Goal: Feedback & Contribution: Submit feedback/report problem

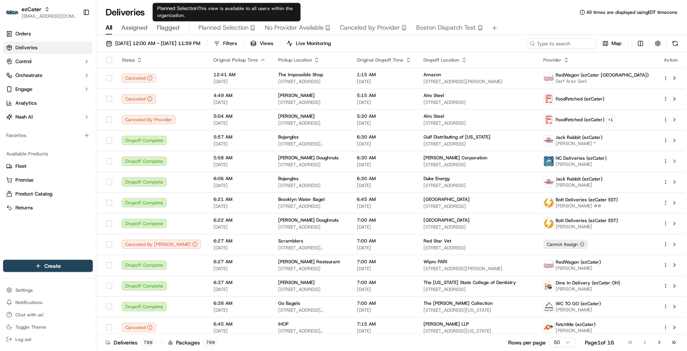
click at [345, 7] on div "Deliveries All times are displayed using EDT timezone" at bounding box center [391, 12] width 591 height 12
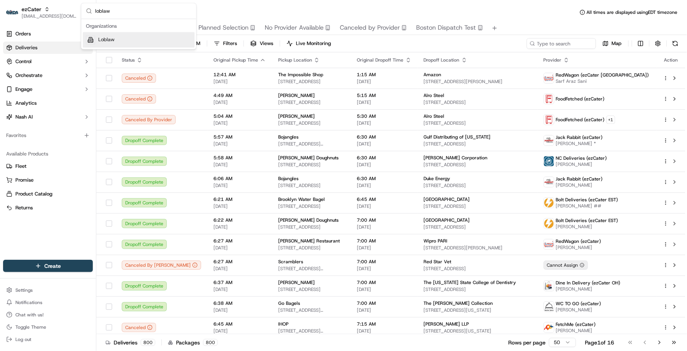
type input "loblaw"
click at [107, 39] on span "Loblaw" at bounding box center [106, 40] width 16 height 7
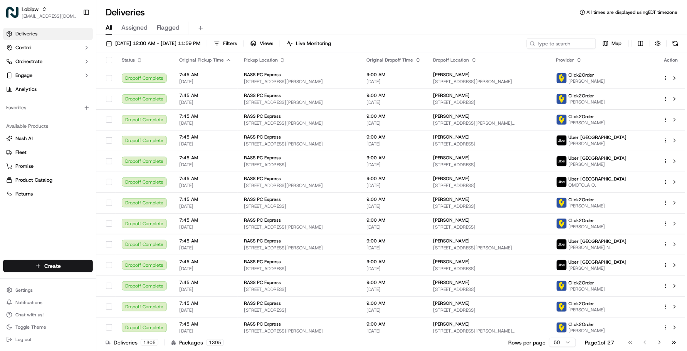
click at [167, 14] on div "Deliveries All times are displayed using EDT timezone" at bounding box center [391, 12] width 591 height 12
click at [573, 47] on input at bounding box center [550, 43] width 92 height 11
paste input "531900013738700"
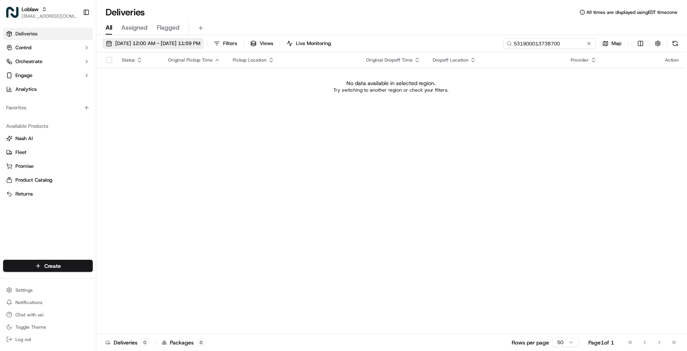
type input "531900013738700"
click at [204, 39] on button "[DATE] 12:00 AM - [DATE] 11:59 PM" at bounding box center [153, 43] width 101 height 11
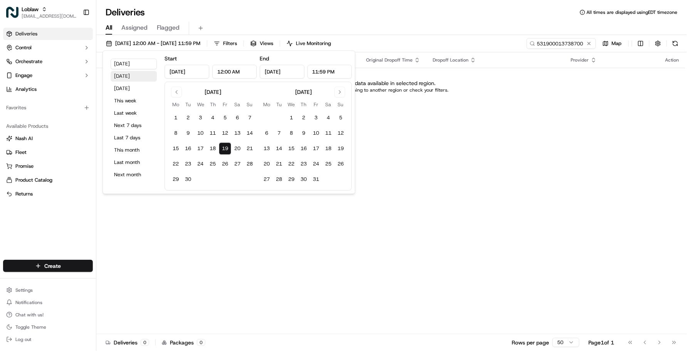
click at [129, 79] on button "[DATE]" at bounding box center [134, 76] width 46 height 11
type input "[DATE]"
click at [435, 44] on div "[DATE] 12:00 AM - [DATE] 11:59 PM Filters Views Live Monitoring 531900013738700…" at bounding box center [391, 45] width 591 height 14
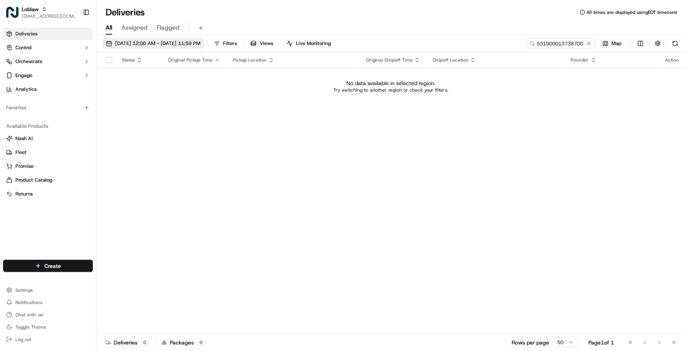
click at [200, 47] on span "[DATE] 12:00 AM - [DATE] 11:59 PM" at bounding box center [157, 43] width 85 height 7
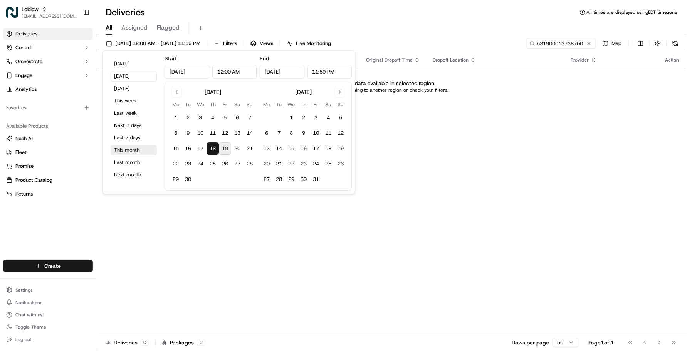
click at [135, 147] on button "This month" at bounding box center [134, 150] width 46 height 11
type input "[DATE]"
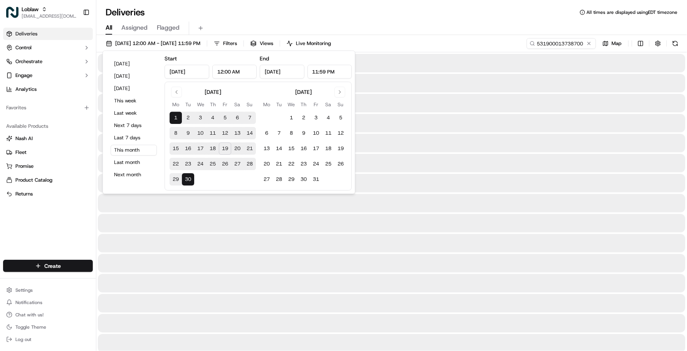
click at [486, 32] on div "All Assigned Flagged" at bounding box center [391, 28] width 591 height 13
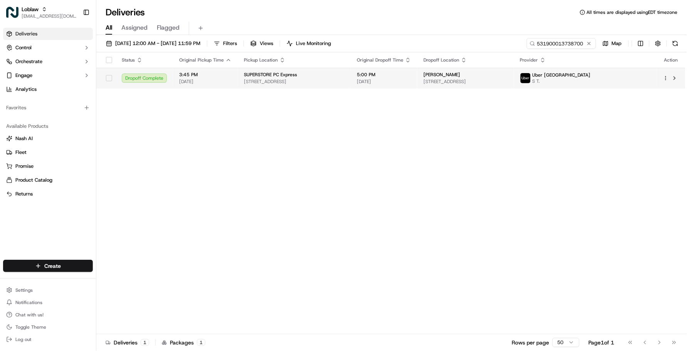
click at [446, 81] on td "[PERSON_NAME] [STREET_ADDRESS]" at bounding box center [465, 78] width 96 height 21
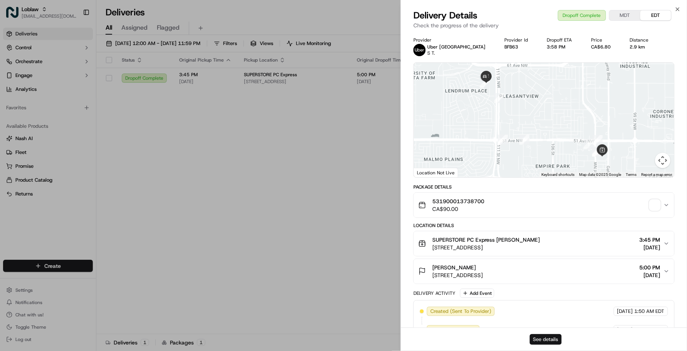
click at [547, 336] on button "See details" at bounding box center [546, 340] width 32 height 11
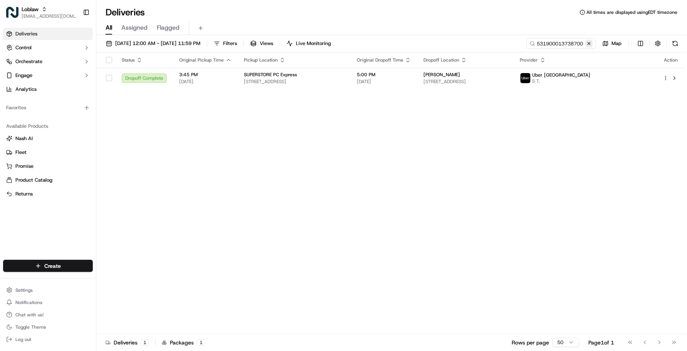
click at [587, 44] on button at bounding box center [589, 44] width 8 height 8
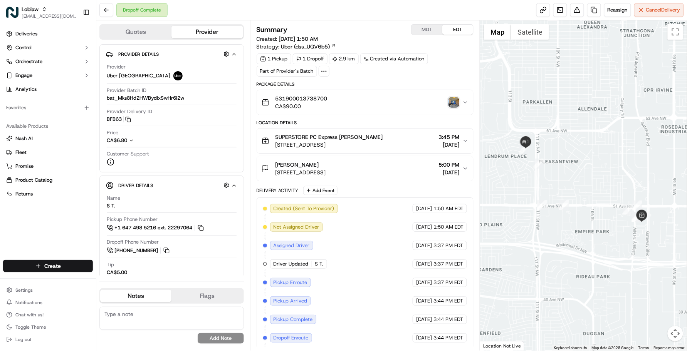
click at [387, 270] on div "Created (Sent To Provider) Uber Canada Sep 17 2025 1:50 AM EDT Not Assigned Dri…" at bounding box center [365, 292] width 204 height 176
click at [392, 178] on button "Patricia Beuerlein 5805 112 St NW Unit 301, Edmonton, AB T6H 3J4, Canada 5:00 P…" at bounding box center [365, 168] width 217 height 25
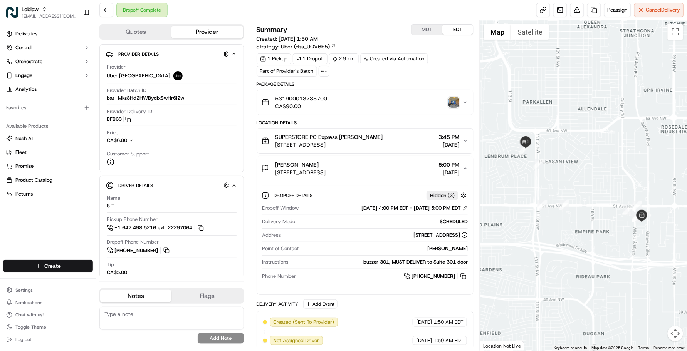
click at [280, 288] on div "Dropoff Details Hidden ( 3 ) Dropoff Window Sep 17 2025 4:00 PM EDT - Sep 17 20…" at bounding box center [365, 235] width 217 height 108
click at [574, 12] on button at bounding box center [577, 10] width 14 height 14
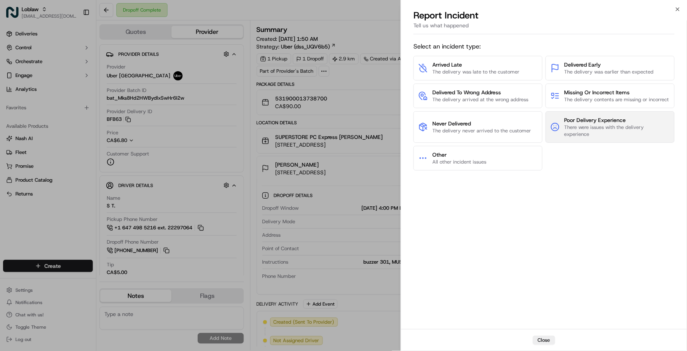
click at [575, 124] on span "Poor Delivery Experience" at bounding box center [617, 120] width 105 height 8
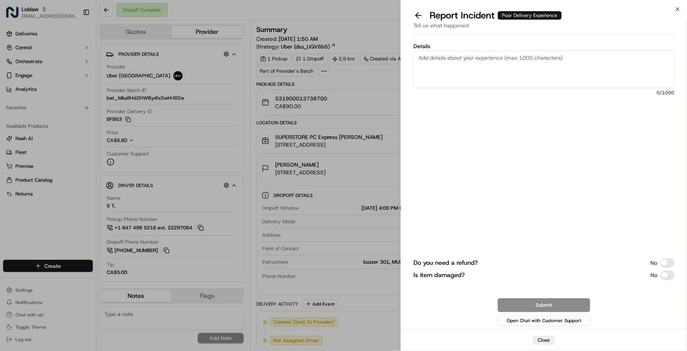
click at [463, 64] on textarea "Details" at bounding box center [544, 69] width 261 height 38
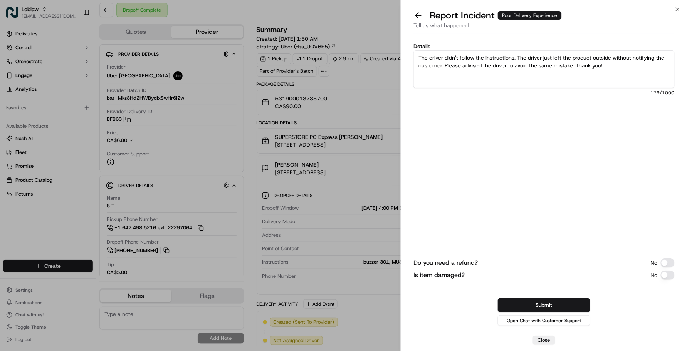
click at [554, 259] on div "Do you need a refund? No" at bounding box center [544, 263] width 261 height 9
drag, startPoint x: 627, startPoint y: 66, endPoint x: 371, endPoint y: 40, distance: 257.7
click at [371, 40] on body "Loblaw lseguiran@nashhelp.com Toggle Sidebar Deliveries Control Orchestrate Eng…" at bounding box center [343, 175] width 687 height 351
paste textarea "’t follow the delivery instructions — the product was just left outside without…"
type textarea "The driver didn’t follow the delivery instructions — the product was just left …"
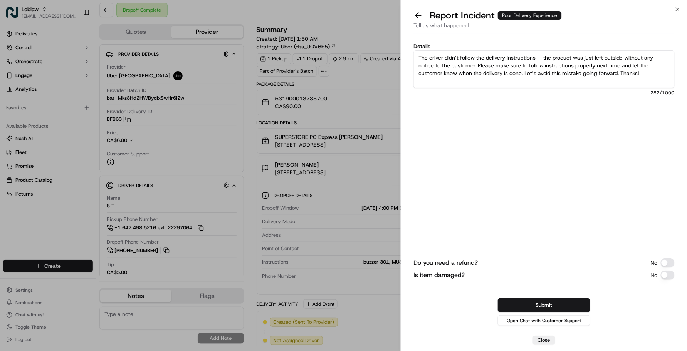
click at [523, 136] on div "Details The driver didn’t follow the delivery instructions — the product was ju…" at bounding box center [544, 101] width 261 height 114
click at [547, 296] on div "Do you need a refund? No Is item damaged? No Submit Open Chat with Customer Sup…" at bounding box center [544, 246] width 261 height 163
click at [547, 299] on button "Submit" at bounding box center [544, 306] width 92 height 14
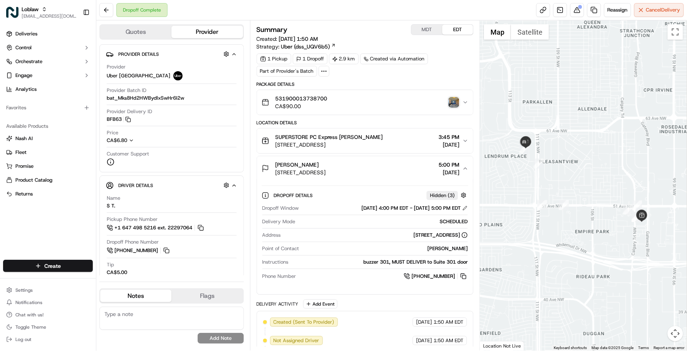
click at [184, 12] on div "Dropoff Complete Reassign Cancel Delivery" at bounding box center [391, 10] width 591 height 20
click at [450, 301] on div "Package Details 531900013738700 CA$90.00 Location Details SUPERSTORE PC Express…" at bounding box center [365, 290] width 217 height 419
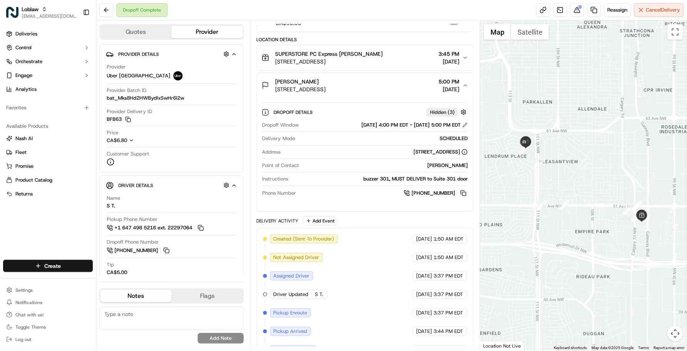
scroll to position [156, 0]
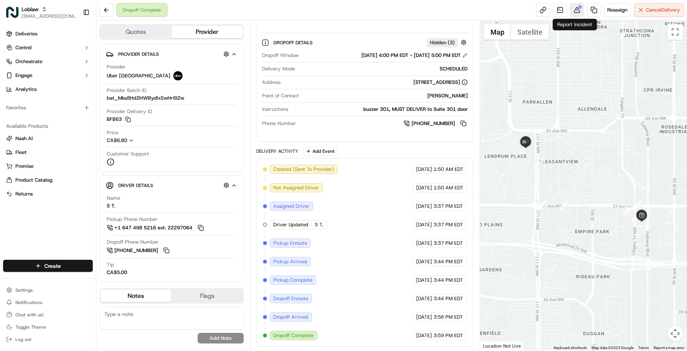
click at [579, 16] on button at bounding box center [577, 10] width 14 height 14
click at [345, 22] on div "Summary MDT EDT Created: Sep 17 2025 1:50 AM Strategy: Uber (dss_UQV6b5) 1 Pick…" at bounding box center [365, 185] width 230 height 331
